Goal: Contribute content: Add original content to the website for others to see

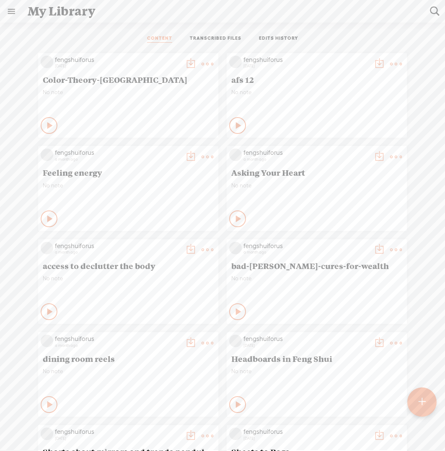
click at [422, 407] on t at bounding box center [421, 402] width 7 height 18
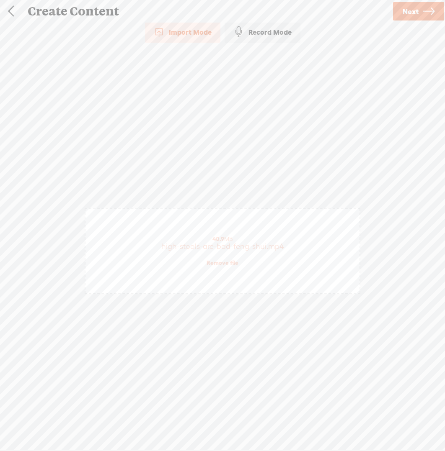
click at [412, 13] on span "Next" at bounding box center [410, 11] width 16 height 21
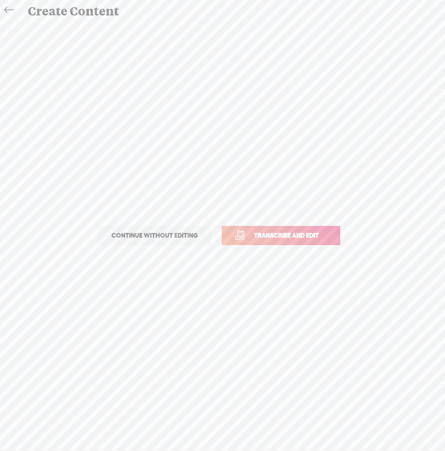
click at [291, 239] on span "Transcribe and edit" at bounding box center [286, 236] width 82 height 10
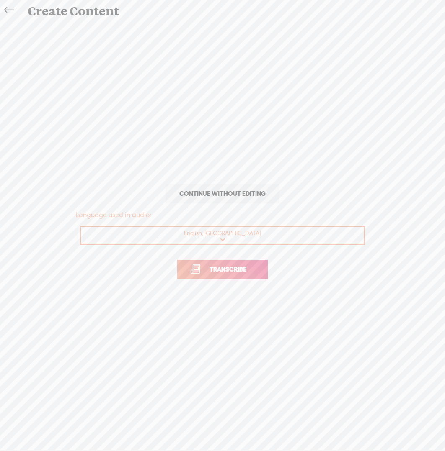
click at [243, 272] on span "Transcribe" at bounding box center [228, 270] width 54 height 10
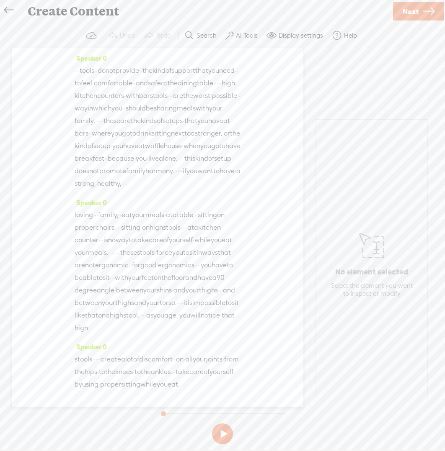
click at [413, 12] on span "Next" at bounding box center [410, 11] width 16 height 21
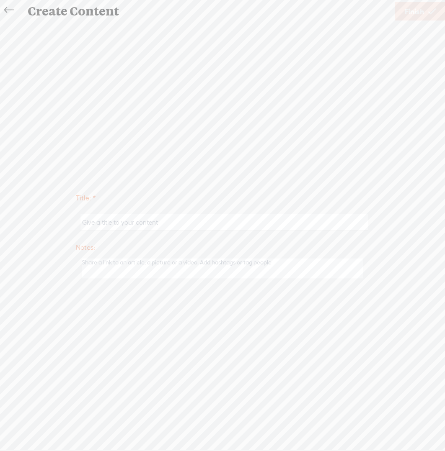
click at [305, 223] on input "text" at bounding box center [223, 222] width 287 height 16
type input "high stools are bad feng shui"
click at [418, 14] on span "Finish" at bounding box center [413, 11] width 19 height 21
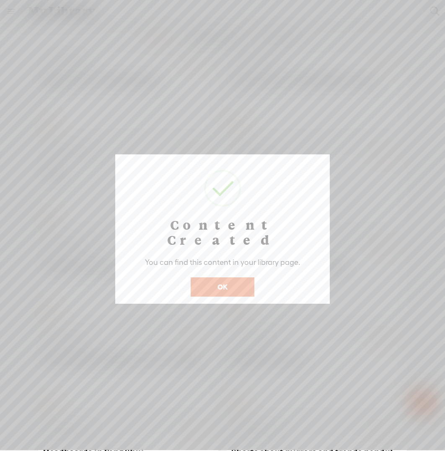
click at [218, 278] on button "OK" at bounding box center [222, 287] width 64 height 19
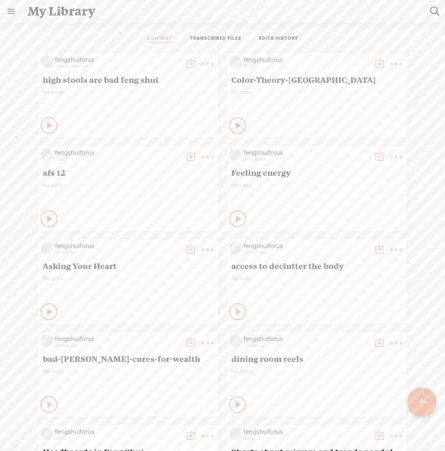
click at [201, 60] on t at bounding box center [207, 64] width 12 height 12
click at [153, 170] on link "Download as..." at bounding box center [161, 169] width 84 height 19
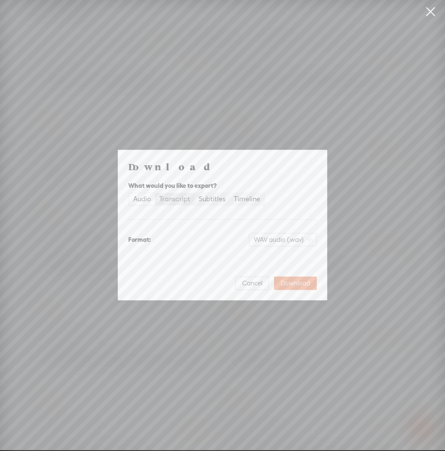
click at [179, 199] on div "Transcript" at bounding box center [174, 199] width 31 height 12
click at [155, 193] on input "Transcript" at bounding box center [155, 193] width 0 height 0
click at [305, 283] on span "Download" at bounding box center [294, 283] width 29 height 8
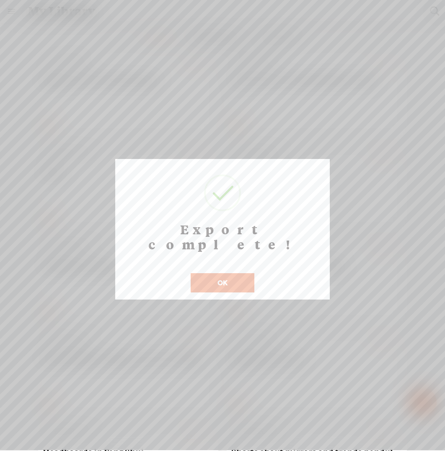
click at [237, 273] on button "OK" at bounding box center [222, 282] width 64 height 19
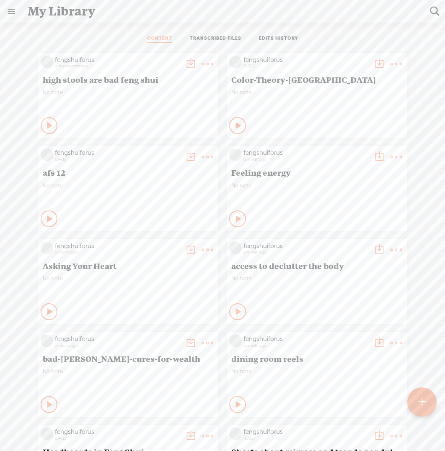
click at [422, 403] on t at bounding box center [421, 402] width 7 height 18
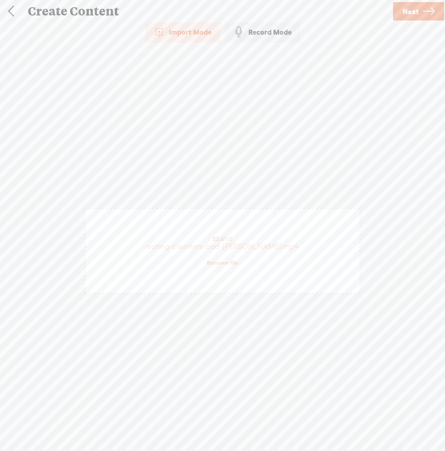
click at [427, 8] on icon at bounding box center [428, 11] width 12 height 21
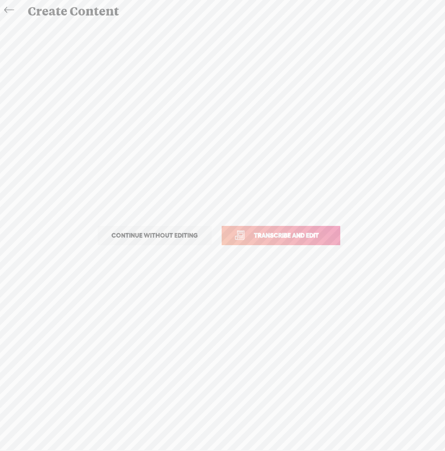
drag, startPoint x: 312, startPoint y: 233, endPoint x: 329, endPoint y: 216, distance: 24.3
click at [312, 233] on span "Transcribe and edit" at bounding box center [286, 236] width 82 height 10
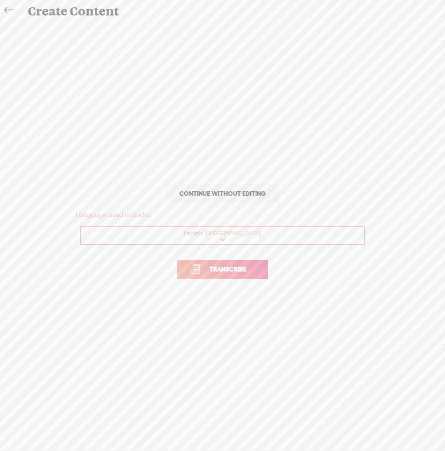
click at [250, 273] on span "Transcribe" at bounding box center [228, 270] width 54 height 10
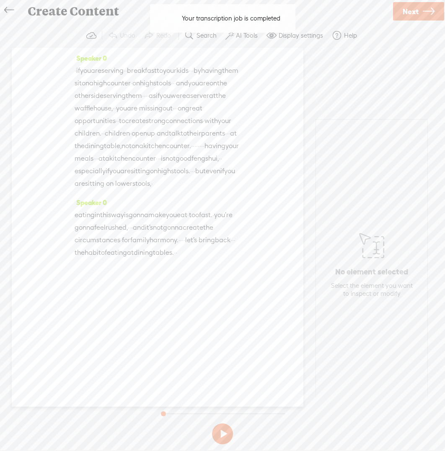
click at [425, 13] on icon at bounding box center [428, 11] width 12 height 21
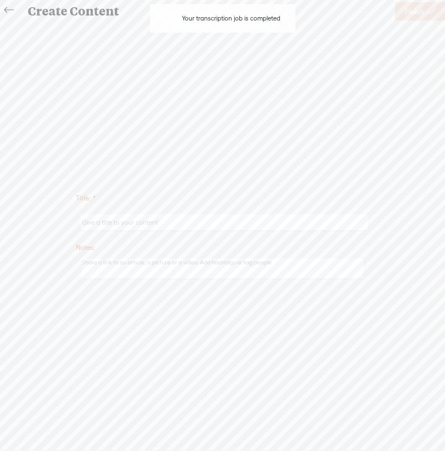
click at [328, 219] on input "text" at bounding box center [223, 222] width 287 height 16
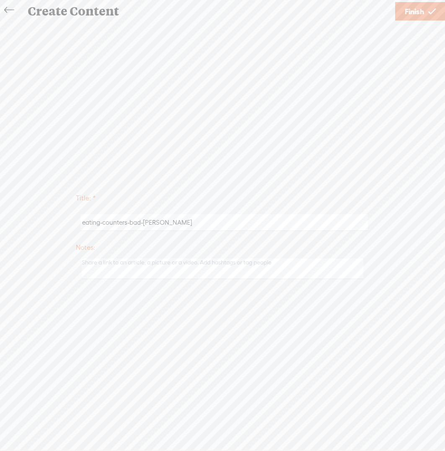
type input "eating-counters-bad-[PERSON_NAME]"
click at [410, 20] on link "Finish" at bounding box center [420, 11] width 50 height 18
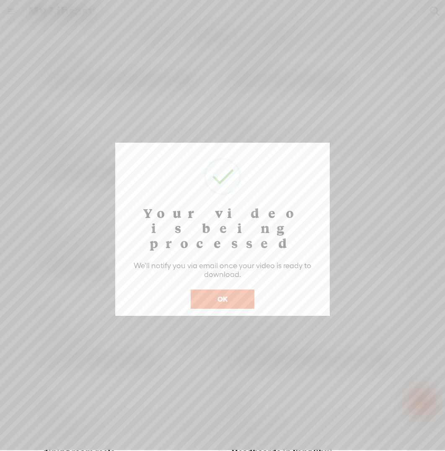
click at [229, 290] on button "OK" at bounding box center [222, 299] width 64 height 19
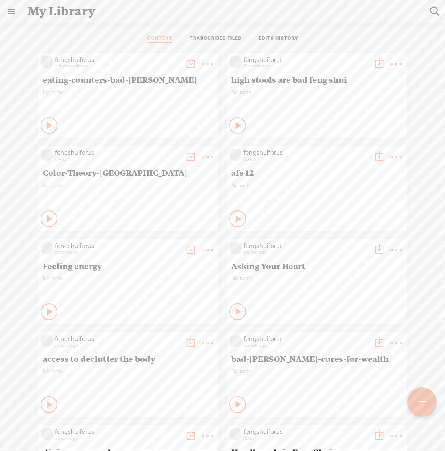
click at [201, 61] on t at bounding box center [207, 64] width 12 height 12
click at [151, 172] on link "Download as..." at bounding box center [161, 169] width 84 height 19
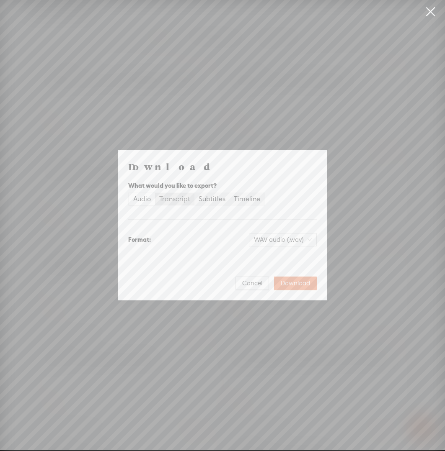
click at [179, 199] on div "Transcript" at bounding box center [174, 199] width 31 height 12
click at [155, 193] on input "Transcript" at bounding box center [155, 193] width 0 height 0
click at [291, 283] on span "Download" at bounding box center [294, 283] width 29 height 8
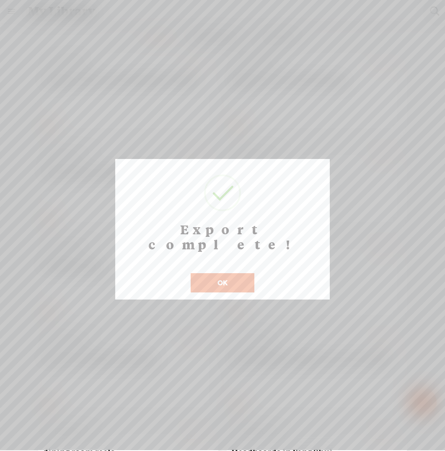
drag, startPoint x: 241, startPoint y: 268, endPoint x: 262, endPoint y: 264, distance: 21.3
click at [241, 273] on button "OK" at bounding box center [222, 282] width 64 height 19
